Goal: Navigation & Orientation: Find specific page/section

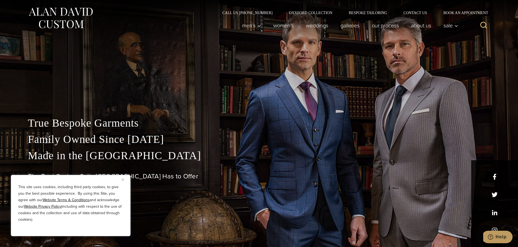
click at [124, 179] on img "Close" at bounding box center [122, 180] width 2 height 2
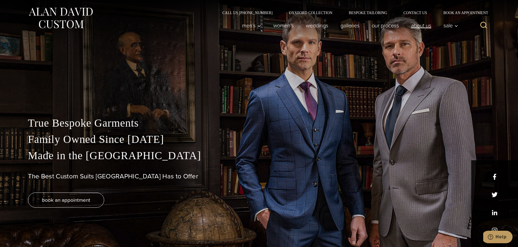
click at [422, 28] on link "About Us" at bounding box center [421, 25] width 32 height 11
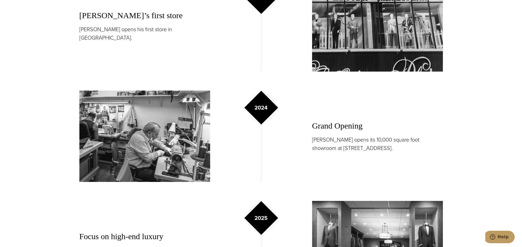
scroll to position [869, 0]
